Goal: Task Accomplishment & Management: Use online tool/utility

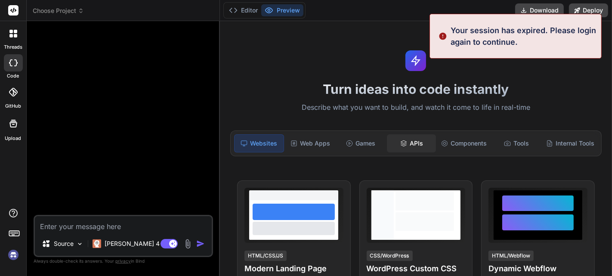
scroll to position [16, 0]
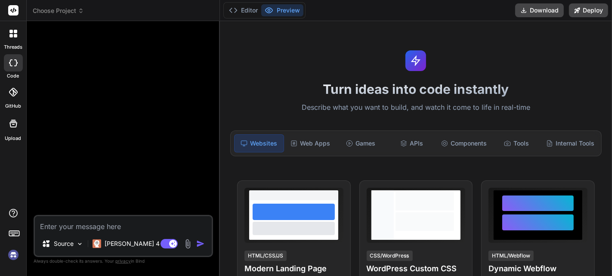
click at [294, 10] on button "Preview" at bounding box center [282, 10] width 42 height 12
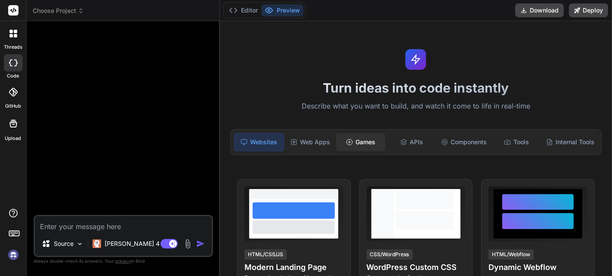
scroll to position [0, 0]
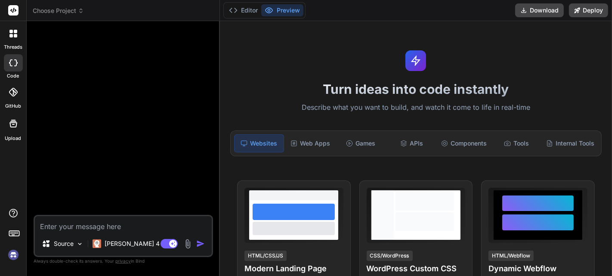
click at [14, 198] on img at bounding box center [13, 255] width 15 height 15
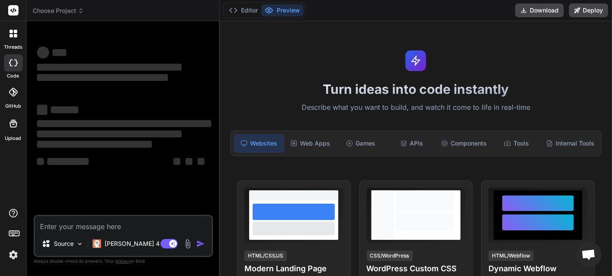
type textarea "x"
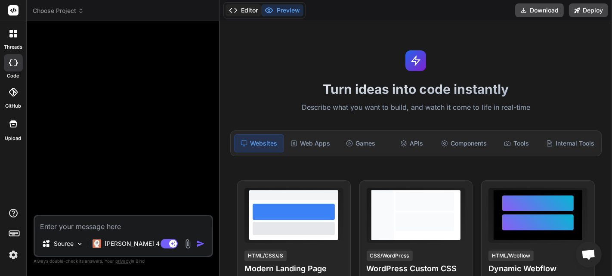
click at [236, 11] on polyline at bounding box center [236, 10] width 2 height 4
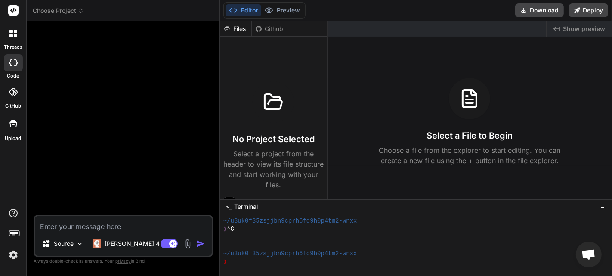
click at [240, 11] on button "Editor" at bounding box center [244, 10] width 36 height 12
click at [283, 10] on button "Preview" at bounding box center [282, 10] width 42 height 12
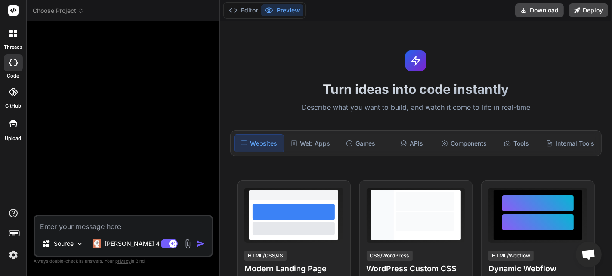
click at [17, 12] on rect at bounding box center [13, 10] width 10 height 10
click at [16, 33] on icon at bounding box center [13, 34] width 8 height 8
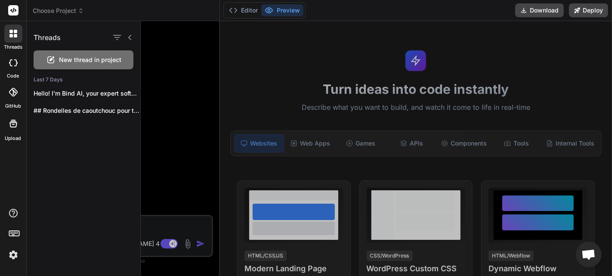
click at [18, 12] on rect at bounding box center [13, 10] width 10 height 10
click at [62, 11] on span "Choose Project" at bounding box center [58, 10] width 51 height 9
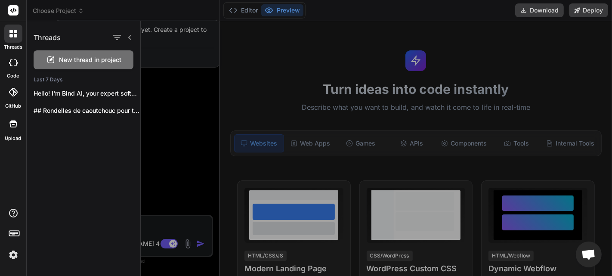
click at [186, 1] on div at bounding box center [306, 138] width 612 height 276
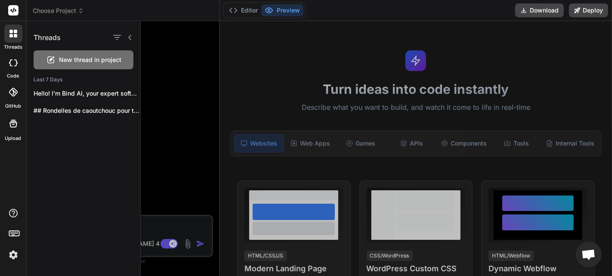
click at [267, 84] on div at bounding box center [376, 148] width 471 height 255
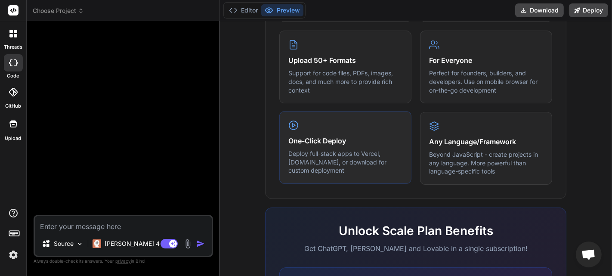
scroll to position [447, 0]
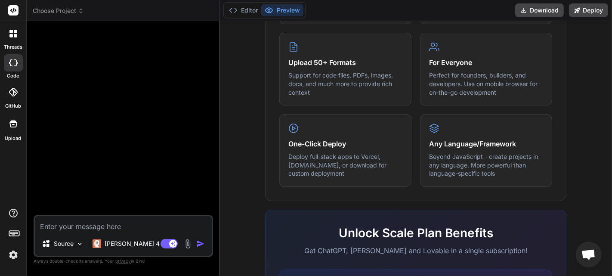
click at [440, 24] on div "What makes IDE powerful Everything you need to bring your ideas to life Create …" at bounding box center [416, 141] width 382 height 498
click at [249, 10] on button "Editor" at bounding box center [244, 10] width 36 height 12
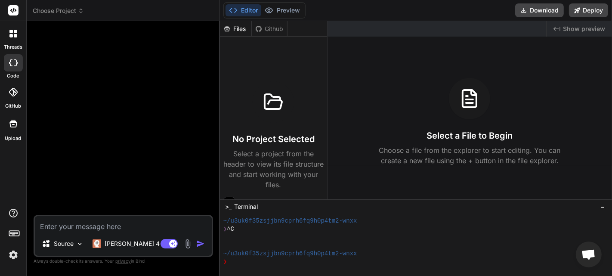
click at [248, 11] on button "Editor" at bounding box center [244, 10] width 36 height 12
click at [282, 10] on button "Preview" at bounding box center [282, 10] width 42 height 12
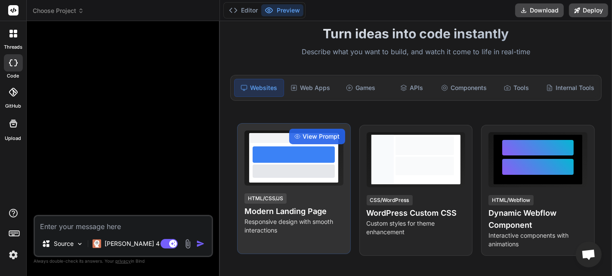
scroll to position [57, 0]
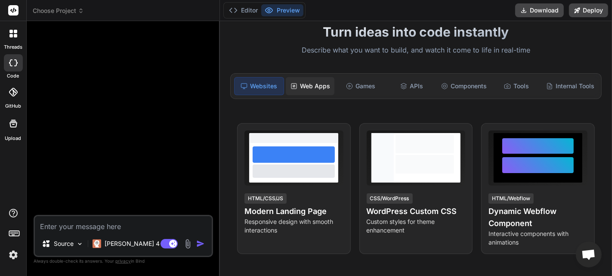
click at [301, 85] on div "Web Apps" at bounding box center [310, 86] width 49 height 18
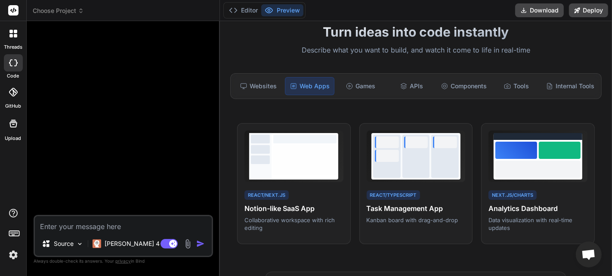
click at [229, 88] on div "Turn ideas into code instantly Describe what you want to build, and watch it co…" at bounding box center [416, 148] width 392 height 255
click at [244, 87] on line at bounding box center [244, 87] width 0 height 1
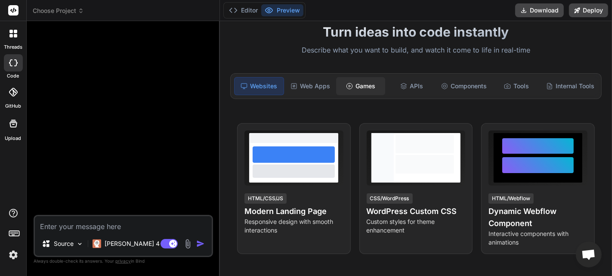
click at [349, 87] on div "Games" at bounding box center [360, 86] width 49 height 18
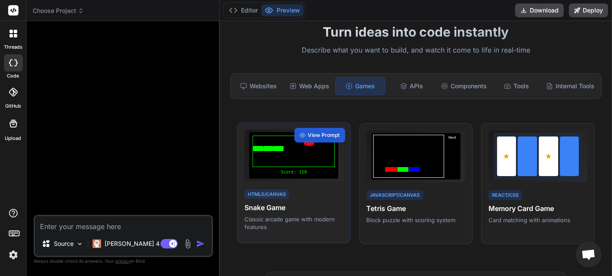
click at [310, 156] on div at bounding box center [294, 151] width 82 height 31
click at [322, 136] on span "View Prompt" at bounding box center [324, 135] width 32 height 8
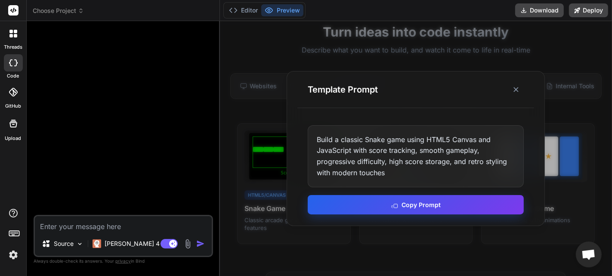
click at [419, 198] on button "Copy Prompt" at bounding box center [416, 204] width 216 height 19
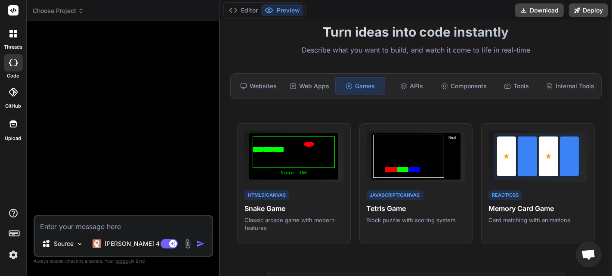
paste textarea "Build a classic Snake game using HTML5 Canvas and JavaScript with score trackin…"
type textarea "Build a classic Snake game using HTML5 Canvas and JavaScript with score trackin…"
type textarea "x"
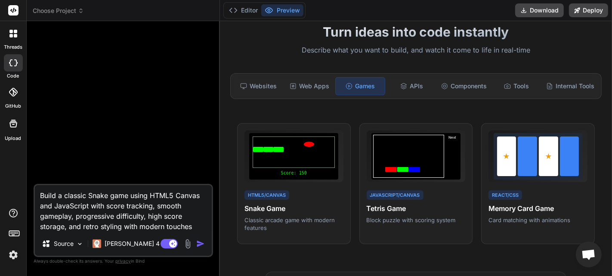
type textarea "Build a classic Snake game using HTML5 Canvas and JavaScript with score trackin…"
click at [202, 198] on img "button" at bounding box center [200, 243] width 9 height 9
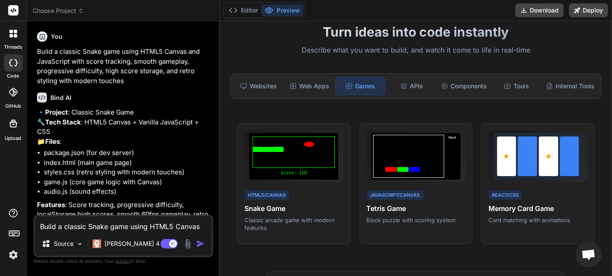
scroll to position [48, 0]
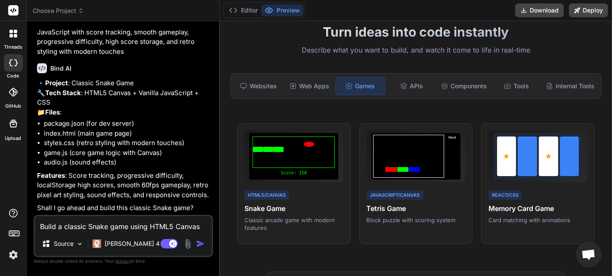
drag, startPoint x: 56, startPoint y: 175, endPoint x: 60, endPoint y: 175, distance: 4.3
click at [56, 175] on strong "Features" at bounding box center [51, 175] width 28 height 8
click at [65, 198] on textarea "Build a classic Snake game using HTML5 Canvas and JavaScript with score trackin…" at bounding box center [123, 224] width 177 height 16
click at [129, 198] on p "[PERSON_NAME] 4 S.." at bounding box center [137, 243] width 64 height 9
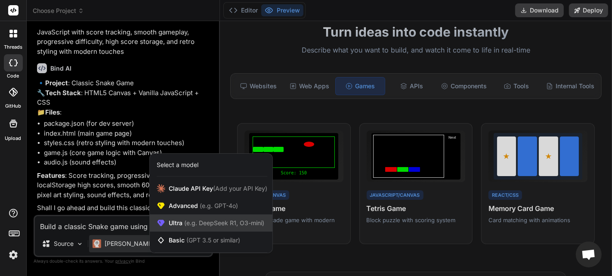
click at [189, 198] on span "(e.g. DeepSeek R1, O3-mini)" at bounding box center [224, 222] width 82 height 7
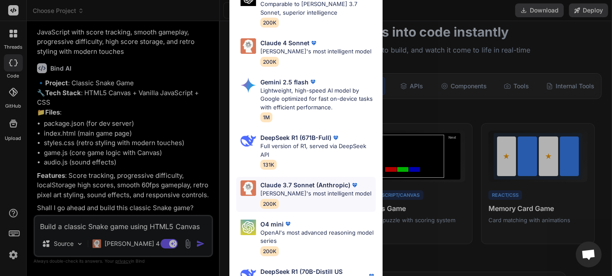
scroll to position [23, 0]
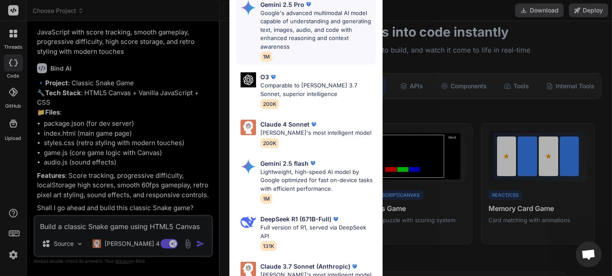
drag, startPoint x: 297, startPoint y: 171, endPoint x: 239, endPoint y: 53, distance: 131.9
click at [240, 50] on div "Gemini 2.5 Pro Google's advanced multimodal AI model capable of understanding a…" at bounding box center [305, 194] width 153 height 405
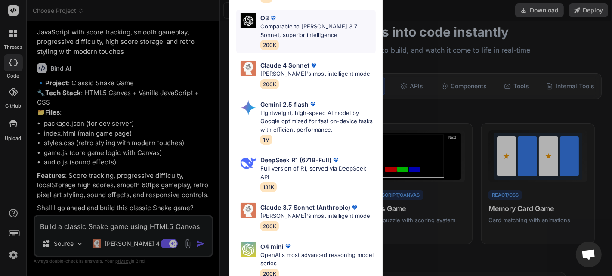
scroll to position [0, 0]
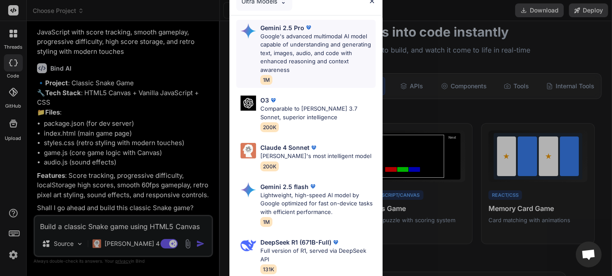
click at [291, 48] on p "Google's advanced multimodal AI model capable of understanding and generating t…" at bounding box center [318, 53] width 115 height 42
type textarea "x"
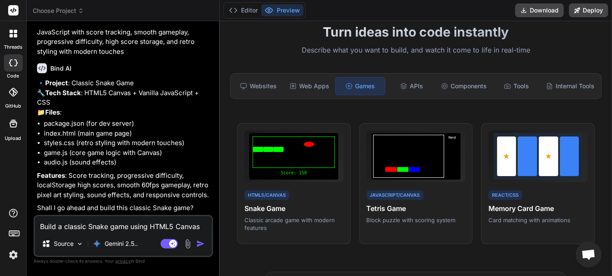
click at [81, 198] on textarea "Build a classic Snake game using HTML5 Canvas and JavaScript with score trackin…" at bounding box center [123, 224] width 177 height 16
type textarea "s"
type textarea "x"
type textarea "sa"
type textarea "x"
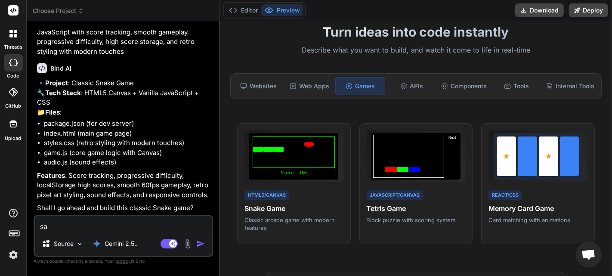
type textarea "sai"
type textarea "x"
type textarea "sais"
type textarea "x"
type textarea "sais"
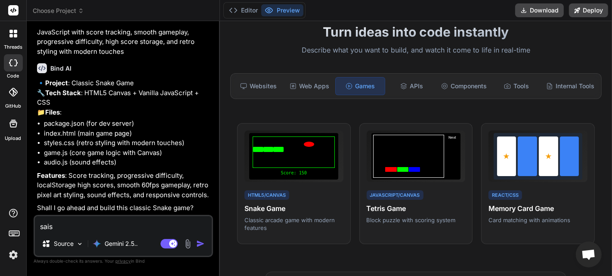
type textarea "x"
type textarea "sais t"
type textarea "x"
type textarea "sais tu"
type textarea "x"
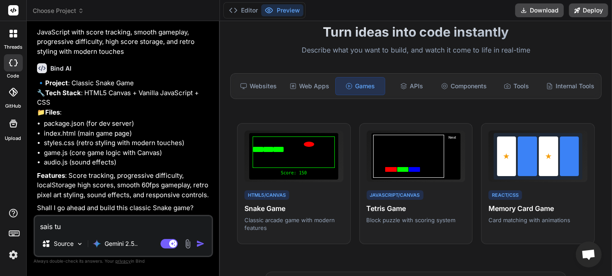
type textarea "sais tu"
type textarea "x"
type textarea "sais tu g"
type textarea "x"
type textarea "sais tu gé"
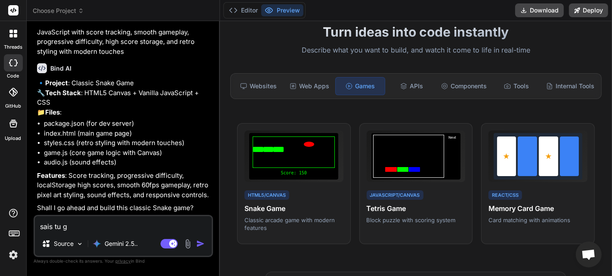
type textarea "x"
type textarea "sais tu gén"
type textarea "x"
type textarea "sais tu géné"
type textarea "x"
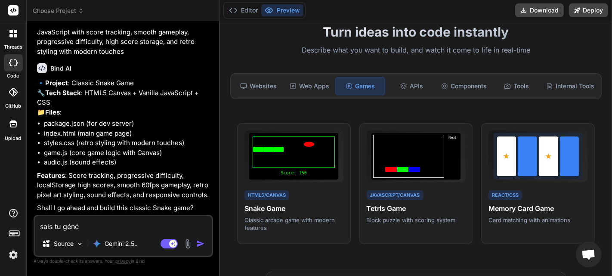
type textarea "sais tu [PERSON_NAME]"
type textarea "x"
type textarea "sais tu géné"
type textarea "x"
type textarea "sais tu génér"
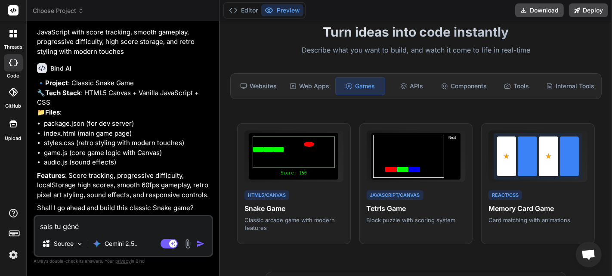
type textarea "x"
type textarea "sais tu génére"
type textarea "x"
type textarea "sais tu générer"
type textarea "x"
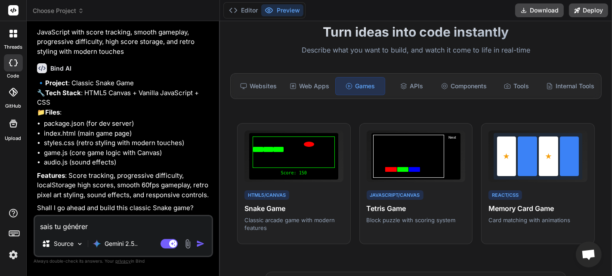
type textarea "sais tu générer"
type textarea "x"
type textarea "sais tu générer u"
type textarea "x"
type textarea "sais tu générer un"
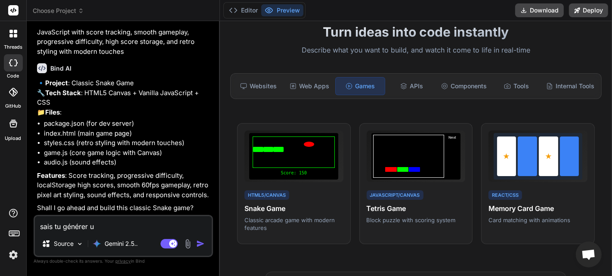
type textarea "x"
type textarea "sais tu générer un"
type textarea "x"
type textarea "sais tu générer un"
type textarea "x"
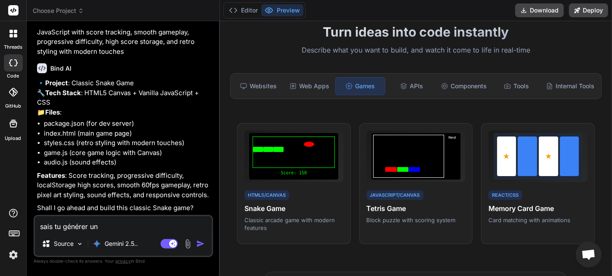
type textarea "sais tu générer une"
type textarea "x"
type textarea "sais tu générer une"
type textarea "x"
type textarea "sais tu générer une i"
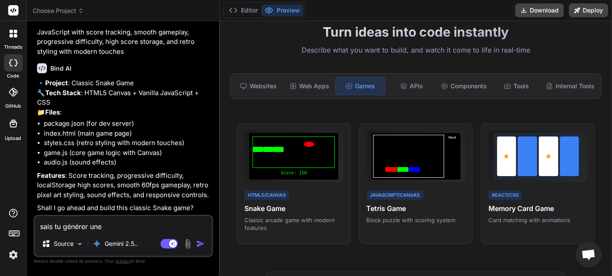
type textarea "x"
type textarea "sais tu générer une im"
type textarea "x"
type textarea "sais tu générer une ima"
type textarea "x"
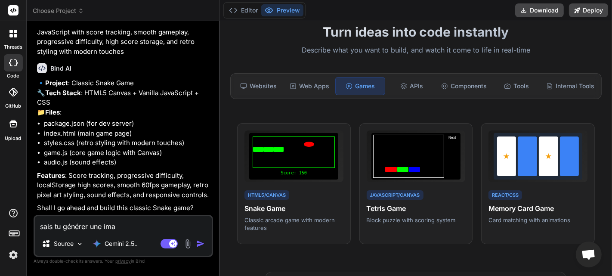
type textarea "sais tu générer une imag"
type textarea "x"
type textarea "sais tu générer une image"
type textarea "x"
type textarea "sais tu générer une image"
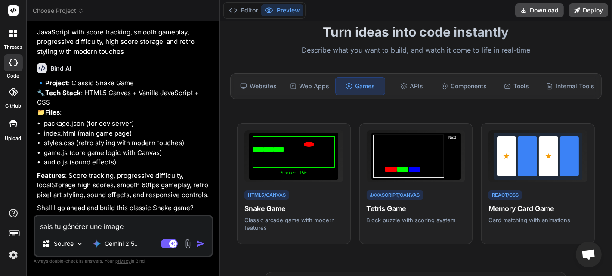
type textarea "x"
type textarea "sais tu générer une image ?"
type textarea "x"
type textarea "sais tu générer une image ?"
type textarea "x"
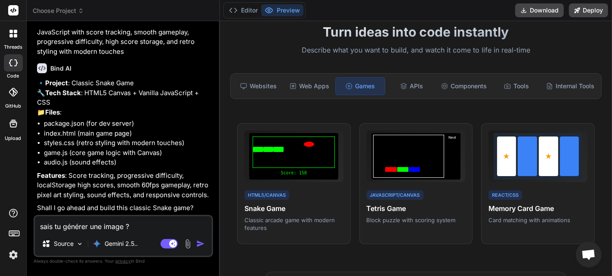
type textarea "sais tu générer une image ?"
click at [202, 198] on img "button" at bounding box center [200, 243] width 9 height 9
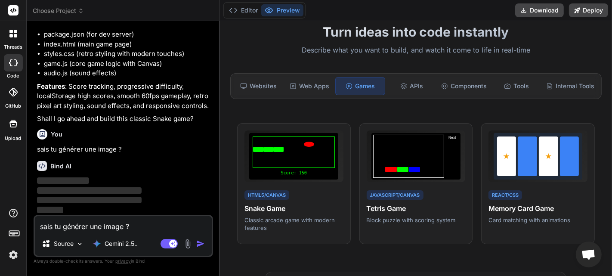
scroll to position [137, 0]
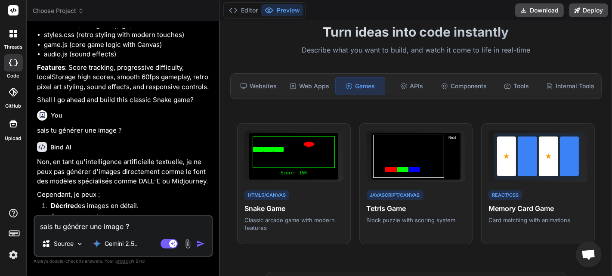
type textarea "x"
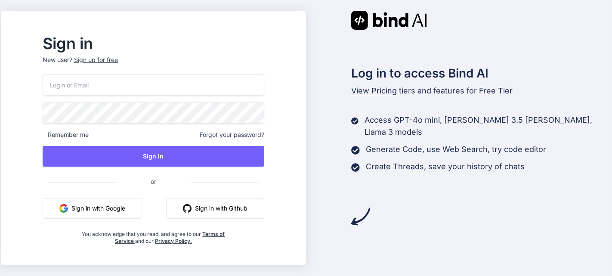
drag, startPoint x: 125, startPoint y: 211, endPoint x: 157, endPoint y: 210, distance: 32.3
click at [125, 211] on button "Sign in with Google" at bounding box center [92, 208] width 99 height 21
